Goal: Browse casually

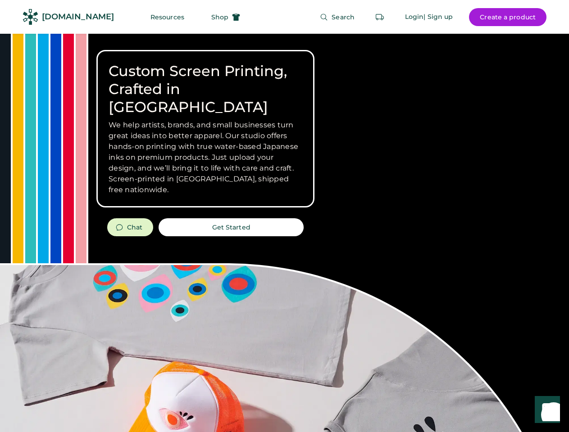
click at [284, 216] on div "Custom Screen Printing, Crafted in [GEOGRAPHIC_DATA] We help artists, brands, a…" at bounding box center [284, 320] width 569 height 572
click at [284, 233] on div "Custom Screen Printing, Crafted in [GEOGRAPHIC_DATA] We help artists, brands, a…" at bounding box center [284, 320] width 569 height 572
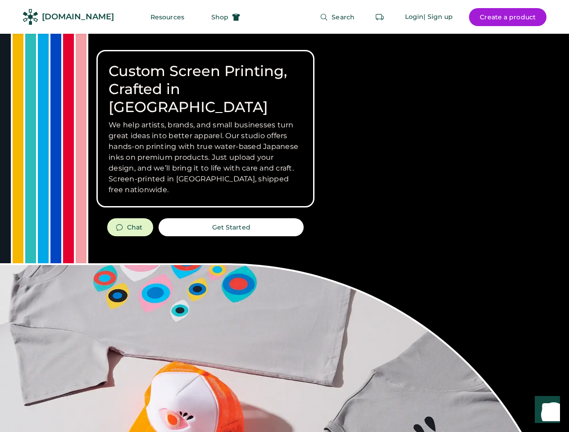
click at [284, 233] on div "Custom Screen Printing, Crafted in [GEOGRAPHIC_DATA] We help artists, brands, a…" at bounding box center [284, 320] width 569 height 572
click at [205, 129] on h3 "We help artists, brands, and small businesses turn great ideas into better appa…" at bounding box center [206, 158] width 194 height 76
click at [205, 120] on h3 "We help artists, brands, and small businesses turn great ideas into better appa…" at bounding box center [206, 158] width 194 height 76
click at [205, 80] on h1 "Custom Screen Printing, Crafted in [GEOGRAPHIC_DATA]" at bounding box center [206, 89] width 194 height 54
